Goal: Transaction & Acquisition: Purchase product/service

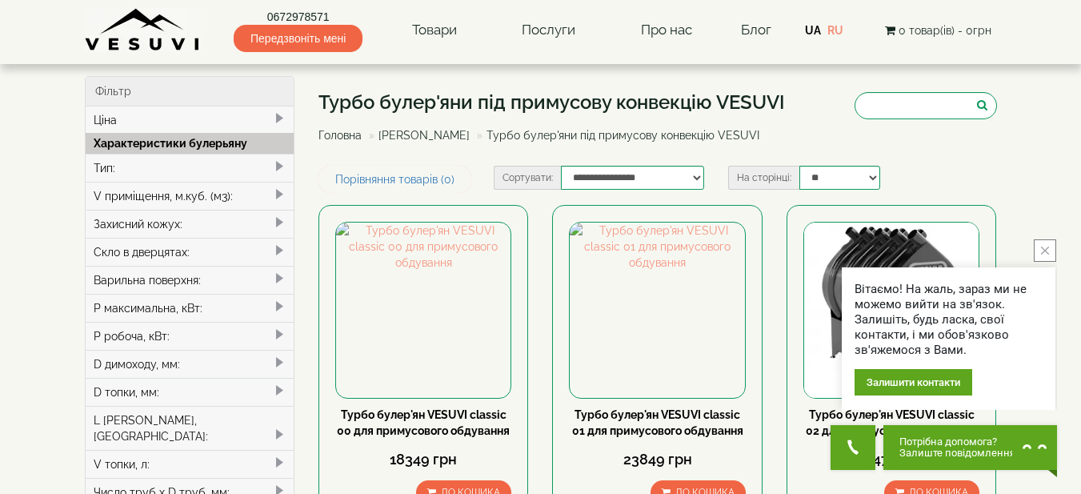
click at [1049, 249] on button "close button" at bounding box center [1045, 250] width 22 height 22
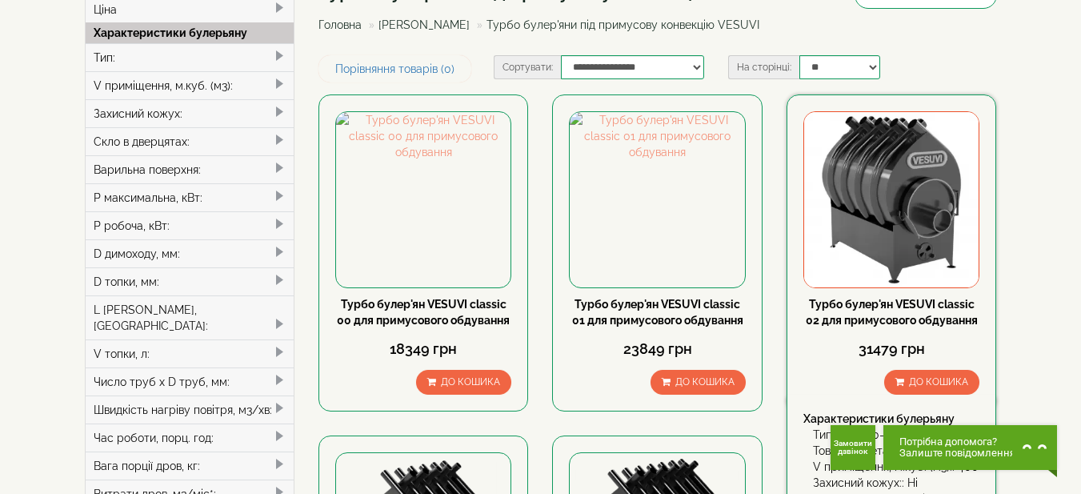
scroll to position [160, 0]
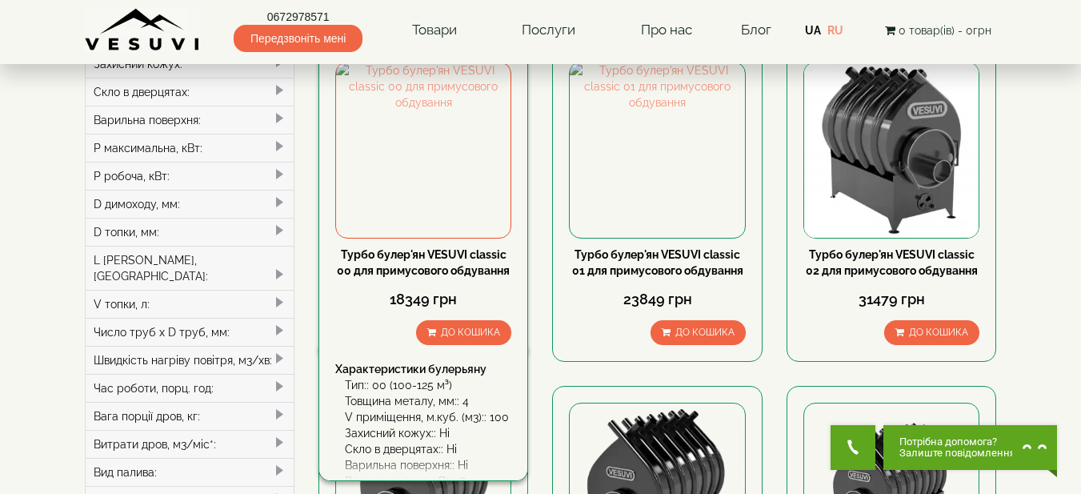
click at [420, 254] on link "Турбо булер'ян VESUVI classic 00 для примусового обдування" at bounding box center [423, 262] width 173 height 29
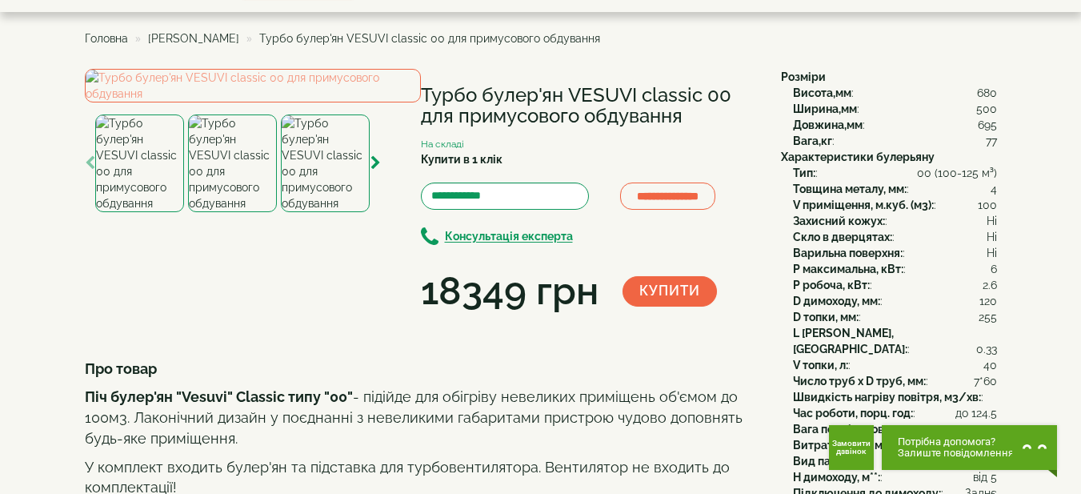
scroll to position [80, 0]
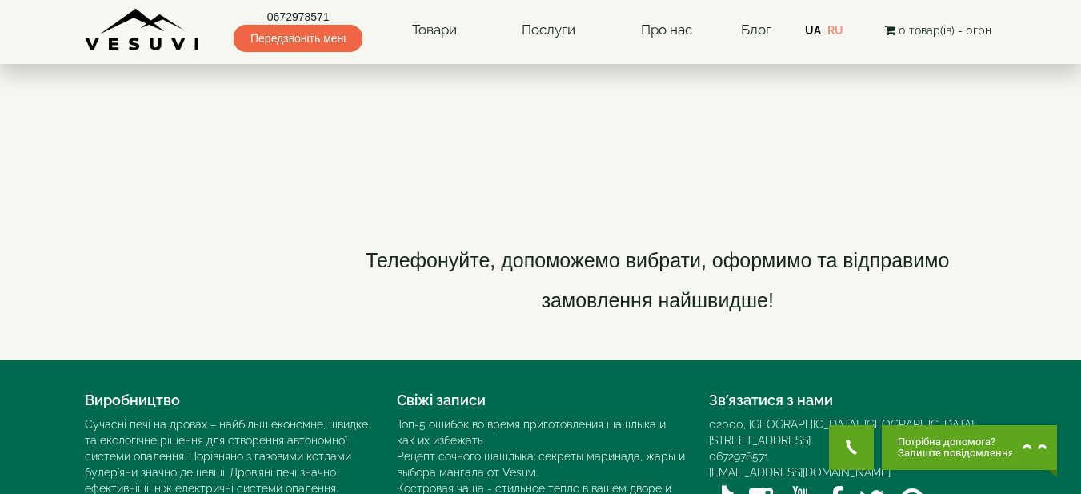
scroll to position [2640, 0]
